Goal: Task Accomplishment & Management: Use online tool/utility

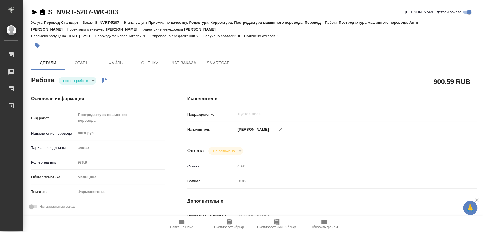
type textarea "x"
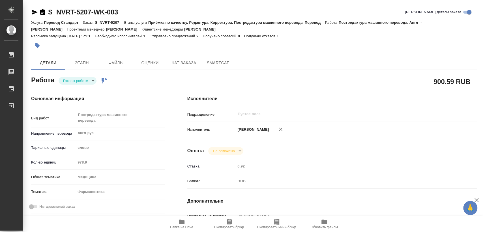
scroll to position [94, 0]
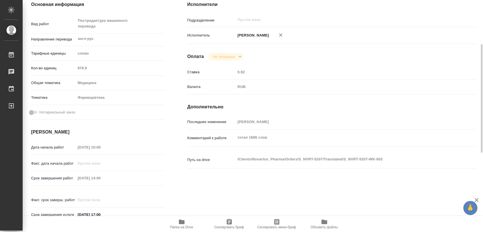
type textarea "x"
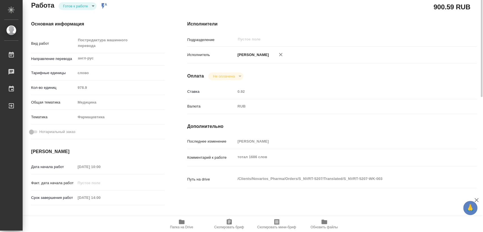
scroll to position [0, 0]
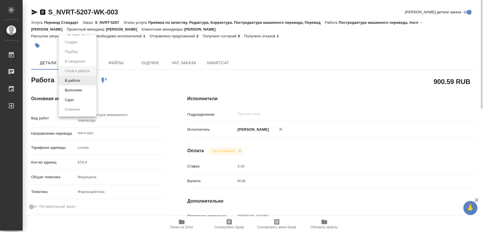
click at [85, 81] on body "🙏 .cls-1 fill:#fff; AWATERA Matveeva Elena Работы 0 Чаты График Выйти S_NVRT-52…" at bounding box center [241, 116] width 483 height 232
click at [86, 82] on li "В работе" at bounding box center [78, 81] width 38 height 10
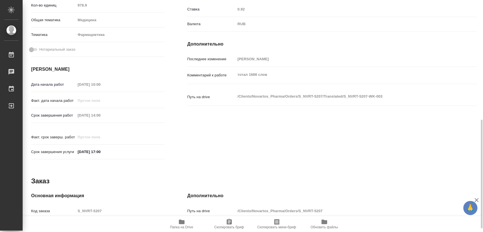
scroll to position [189, 0]
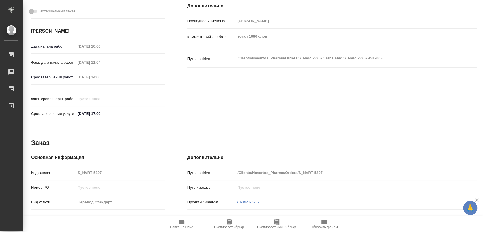
type textarea "x"
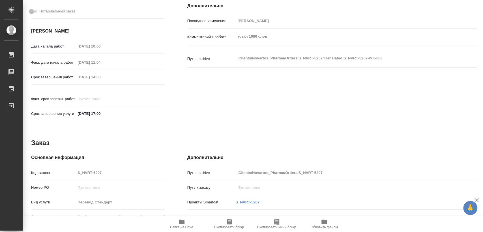
type textarea "x"
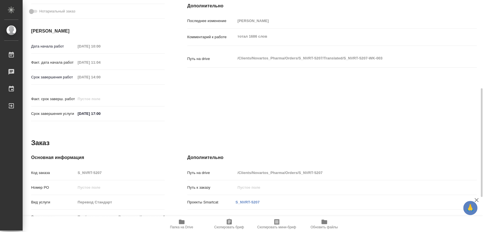
type textarea "x"
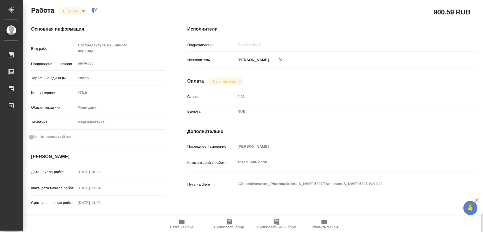
scroll to position [31, 0]
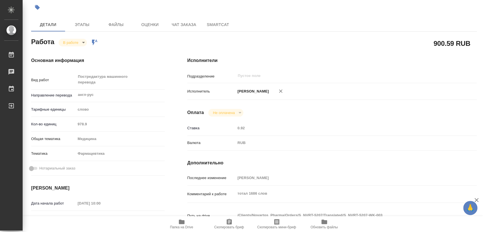
type textarea "x"
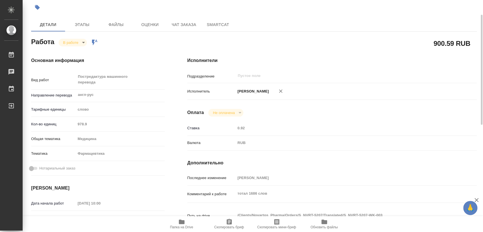
scroll to position [0, 0]
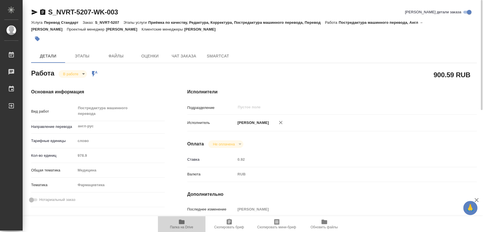
click at [183, 222] on icon "button" at bounding box center [182, 222] width 6 height 5
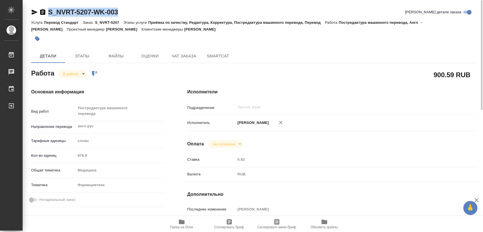
drag, startPoint x: 115, startPoint y: 11, endPoint x: 47, endPoint y: 11, distance: 68.5
click at [49, 11] on div "S_NVRT-5207-WK-003 Кратко детали заказа" at bounding box center [254, 12] width 446 height 9
click at [44, 12] on icon "button" at bounding box center [42, 12] width 5 height 6
copy link "S_NVRT-5207-WK-003"
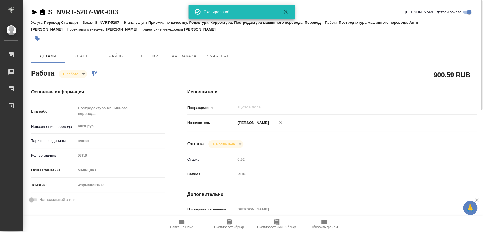
scroll to position [94, 0]
